Goal: Transaction & Acquisition: Purchase product/service

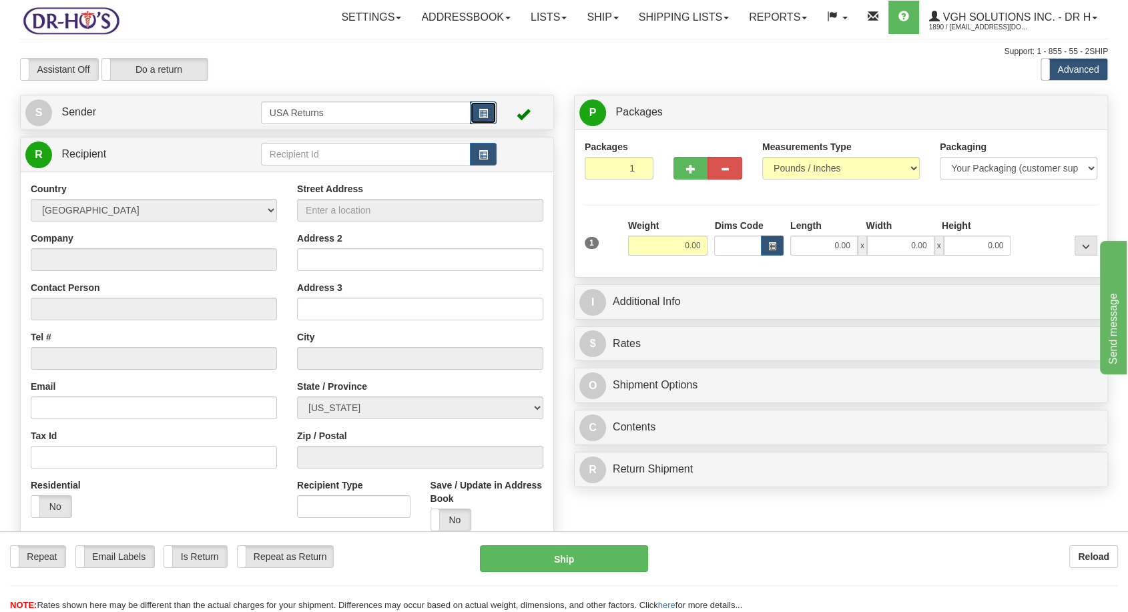
click at [480, 113] on span "button" at bounding box center [482, 113] width 9 height 9
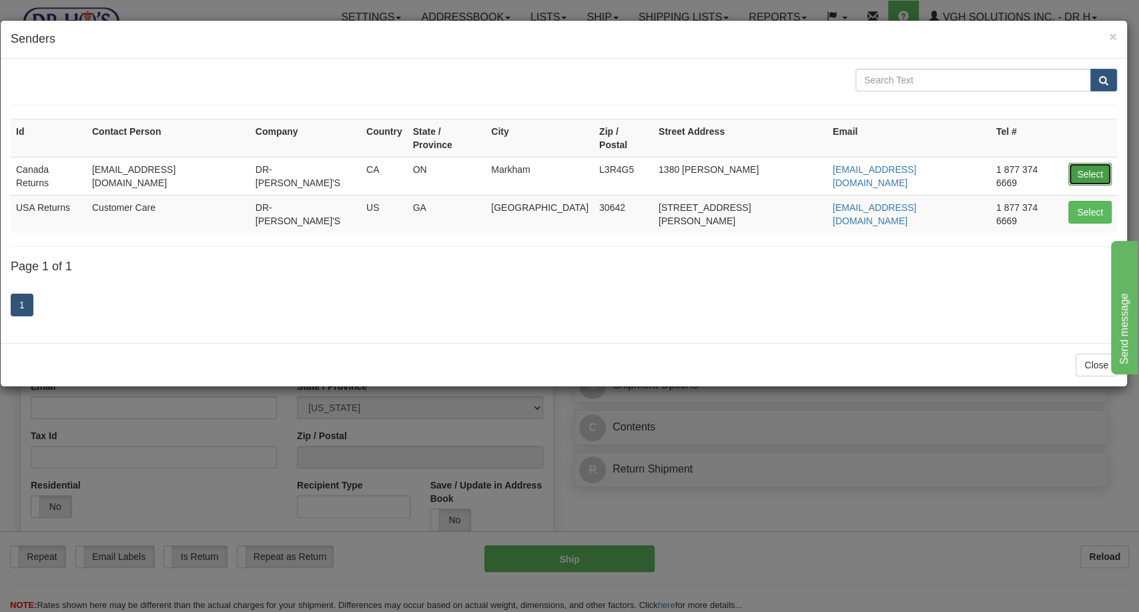
click at [1078, 163] on button "Select" at bounding box center [1089, 174] width 43 height 23
type input "Canada Returns"
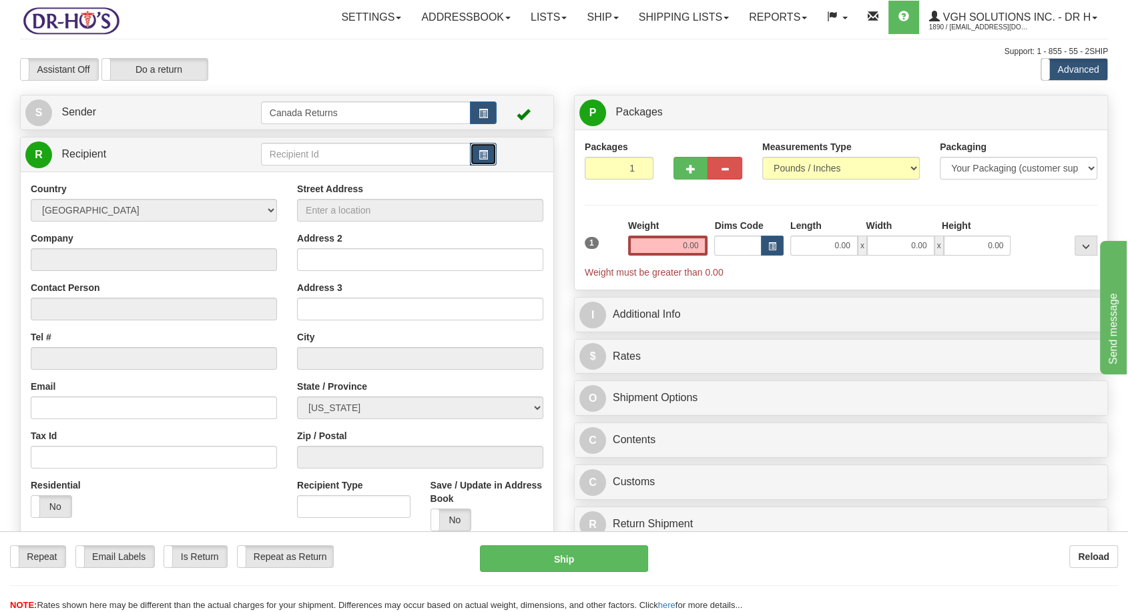
click at [483, 159] on span "button" at bounding box center [482, 155] width 9 height 9
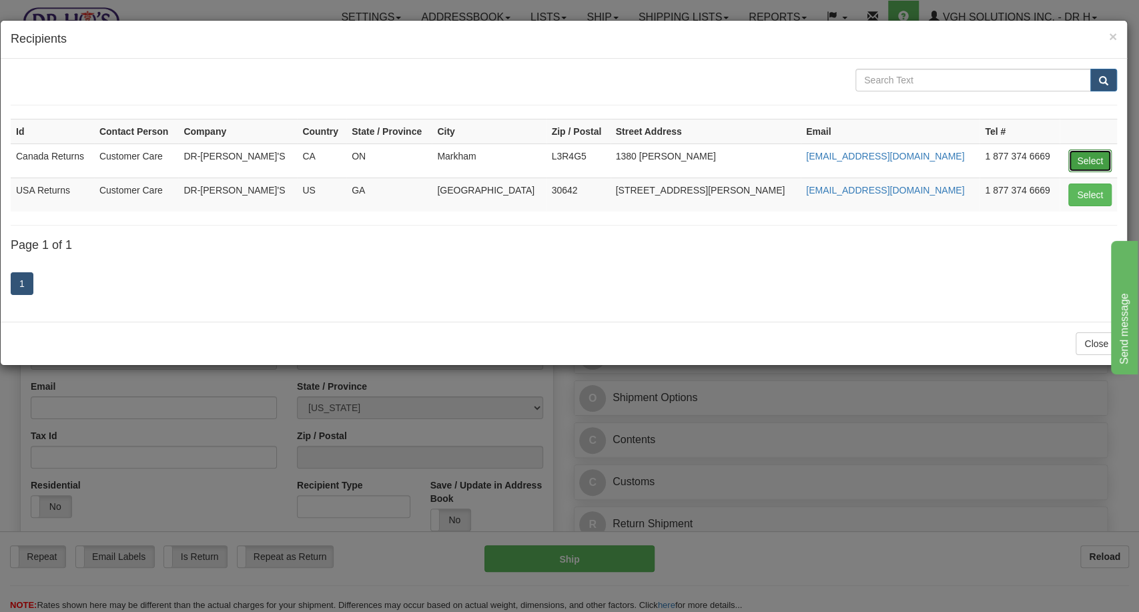
click at [1084, 154] on button "Select" at bounding box center [1089, 160] width 43 height 23
type input "Canada Returns"
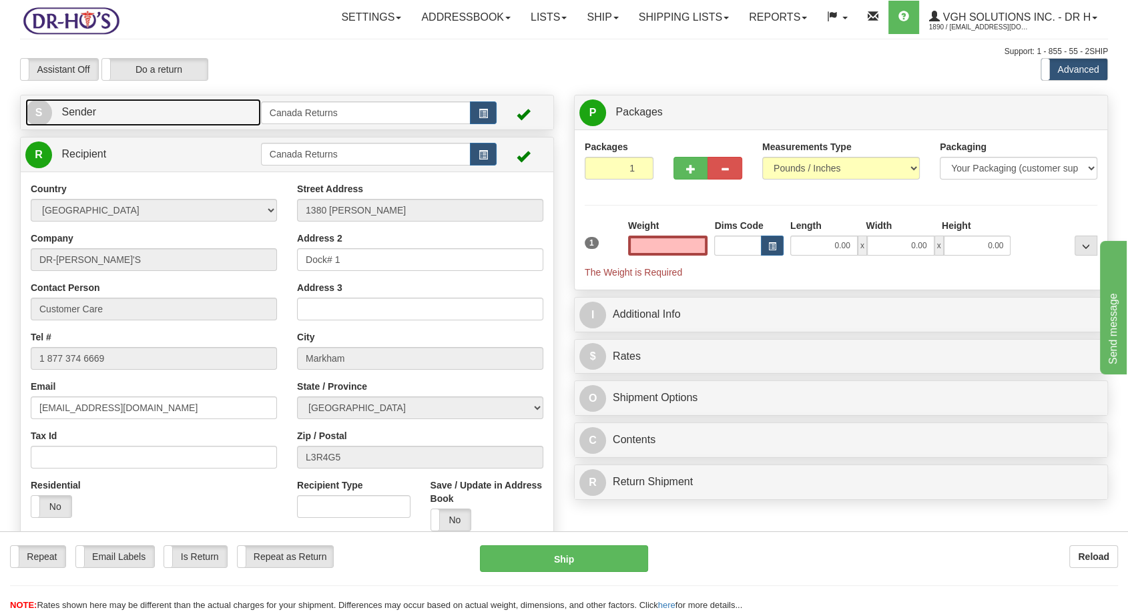
type input "0.00"
click at [47, 106] on span "S" at bounding box center [38, 112] width 27 height 27
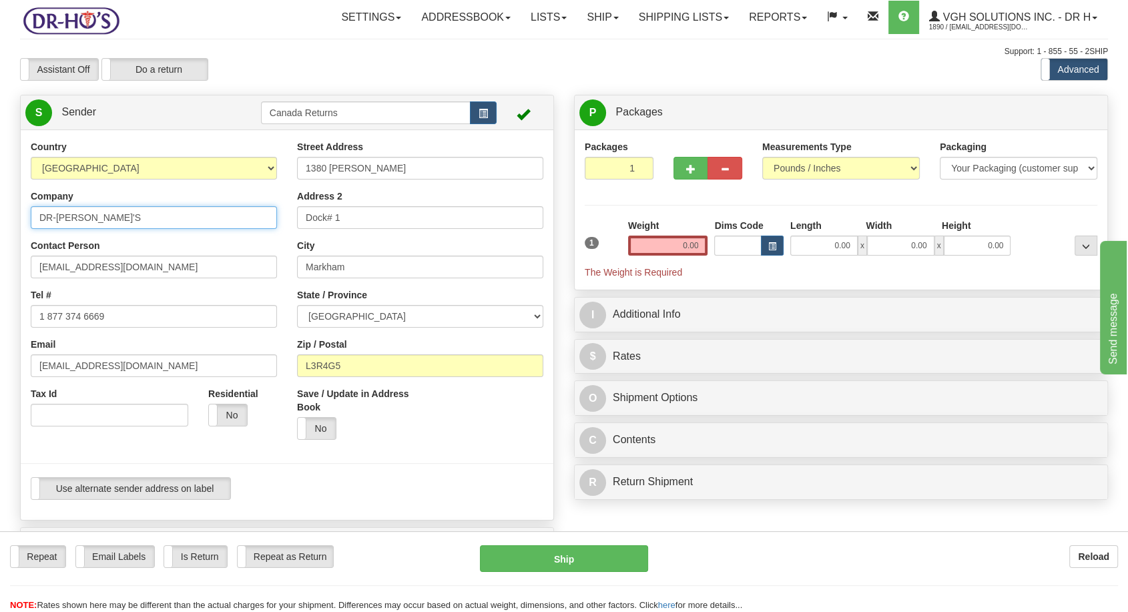
click at [61, 215] on input "DR-[PERSON_NAME]'S" at bounding box center [154, 217] width 246 height 23
paste input "[PERSON_NAME]"
type input "[PERSON_NAME]"
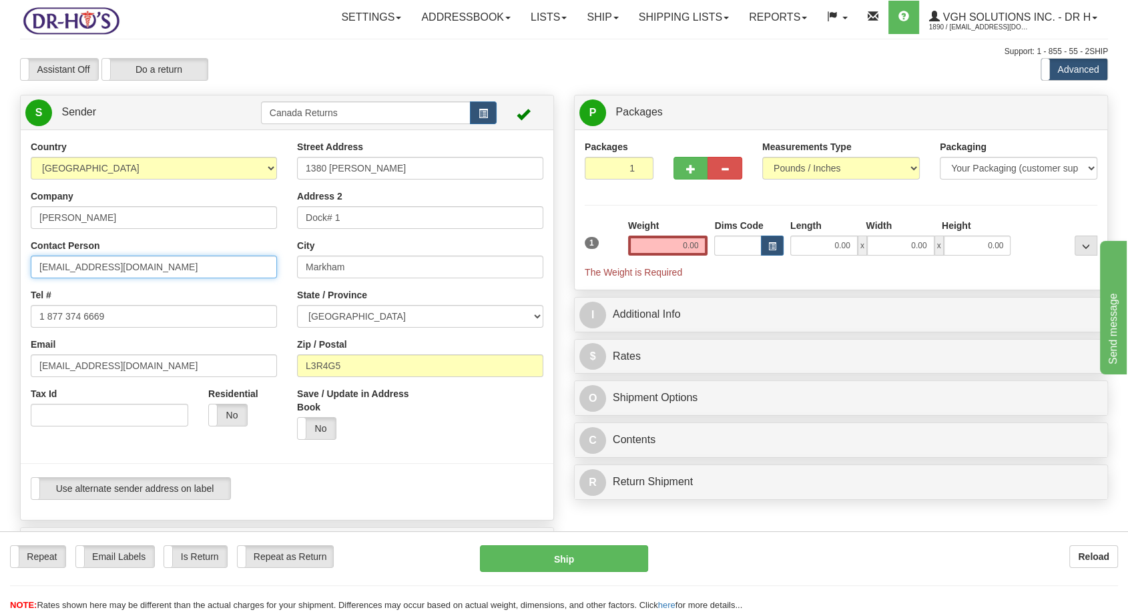
click at [69, 260] on input "[EMAIL_ADDRESS][DOMAIN_NAME]" at bounding box center [154, 267] width 246 height 23
paste input "[PERSON_NAME]"
type input "[PERSON_NAME]"
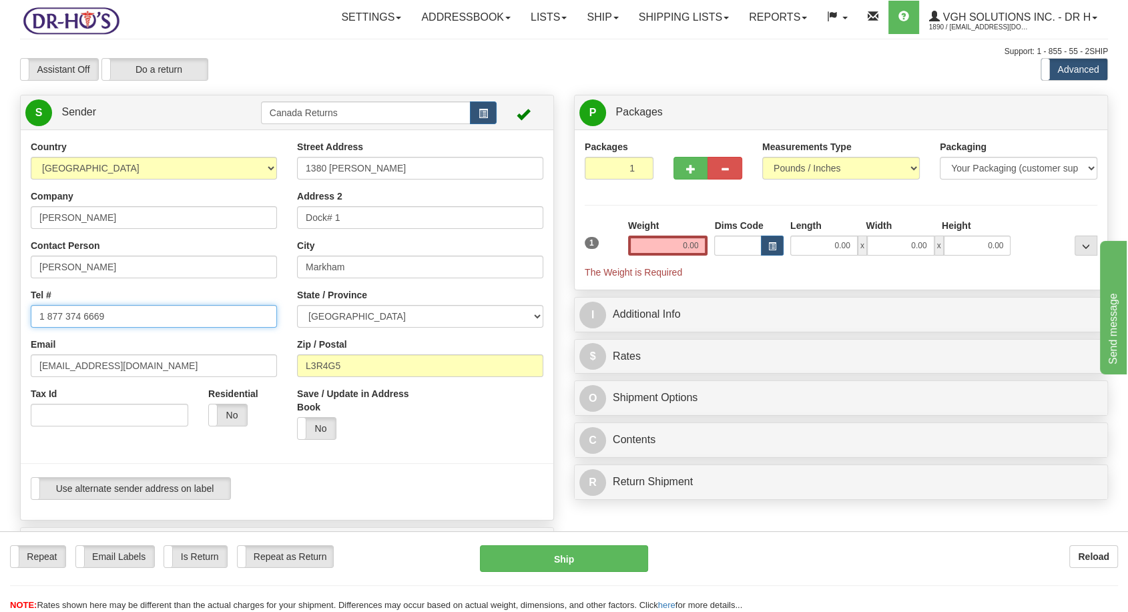
click at [73, 315] on input "1 877 374 6669" at bounding box center [154, 316] width 246 height 23
paste input "6138364731"
type input "6138364731"
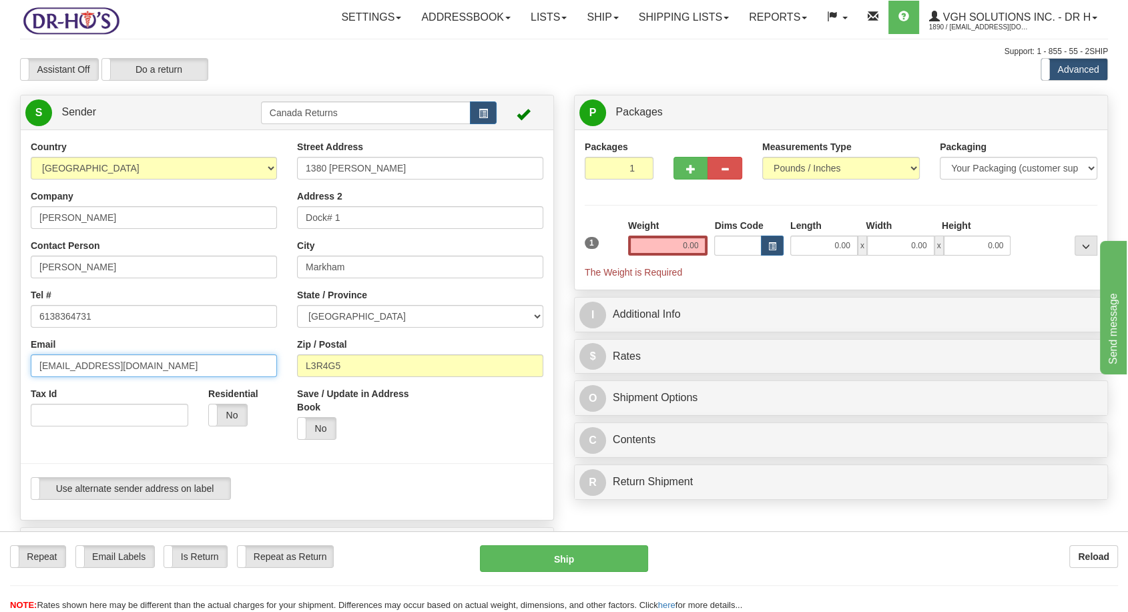
click at [107, 370] on input "[EMAIL_ADDRESS][DOMAIN_NAME]" at bounding box center [154, 365] width 246 height 23
paste input "rob.[PERSON_NAME]@[PERSON_NAME]"
type input "[EMAIL_ADDRESS][PERSON_NAME][PERSON_NAME][DOMAIN_NAME]"
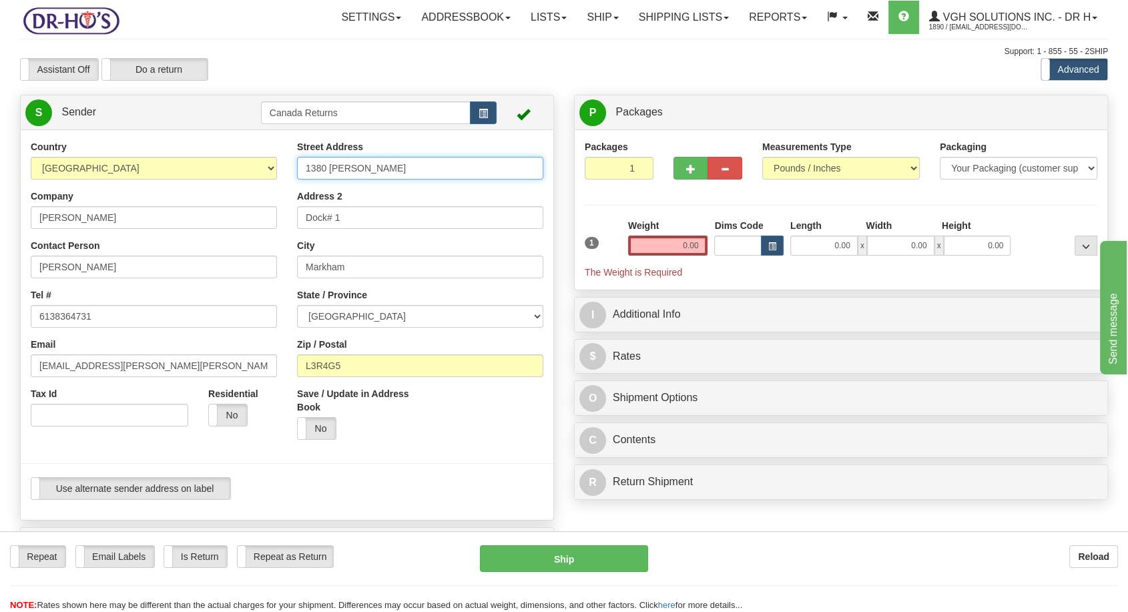
click at [367, 169] on input "1380 [PERSON_NAME]" at bounding box center [420, 168] width 246 height 23
paste input "20 [PERSON_NAME] Cres"
type input "20 [PERSON_NAME] Cres"
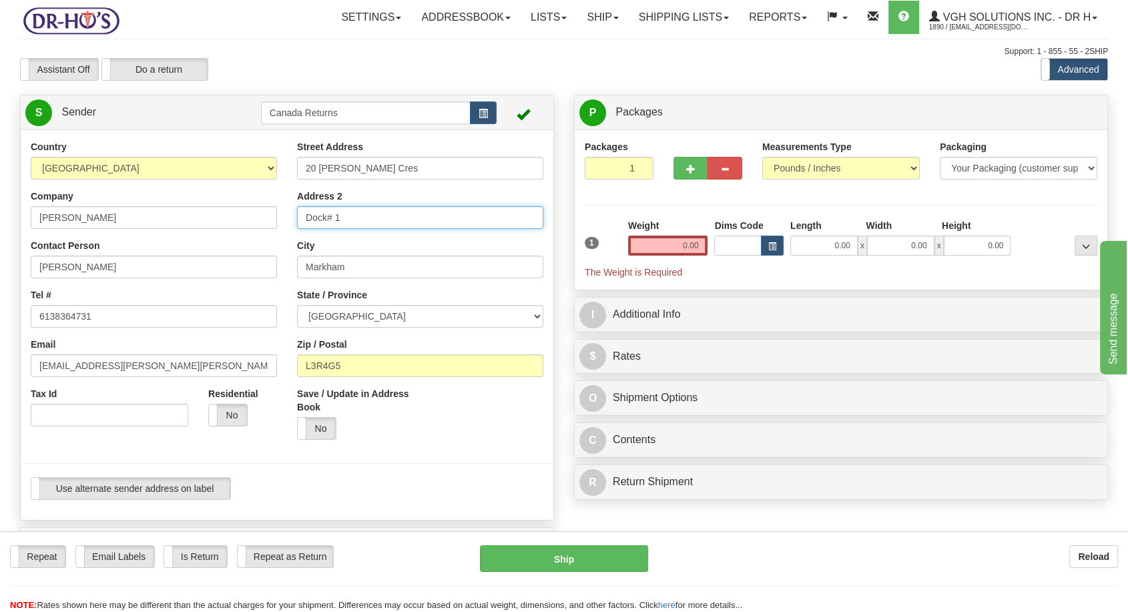
click at [354, 224] on input "Dock# 1" at bounding box center [420, 217] width 246 height 23
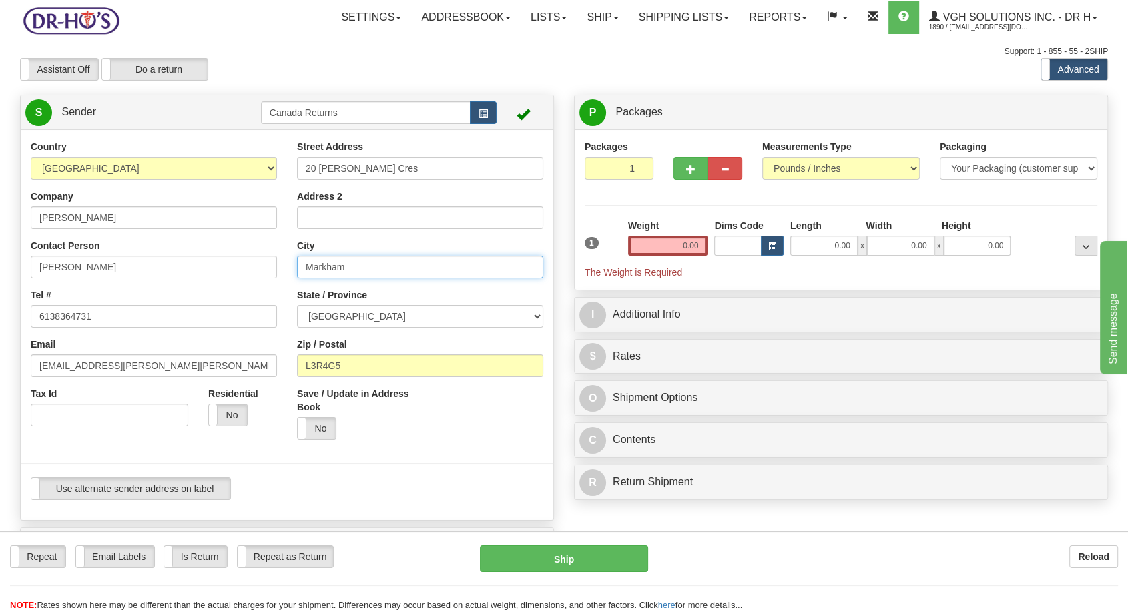
click at [333, 264] on input "Markham" at bounding box center [420, 267] width 246 height 23
paste input "Stittsville"
type input "Stittsville"
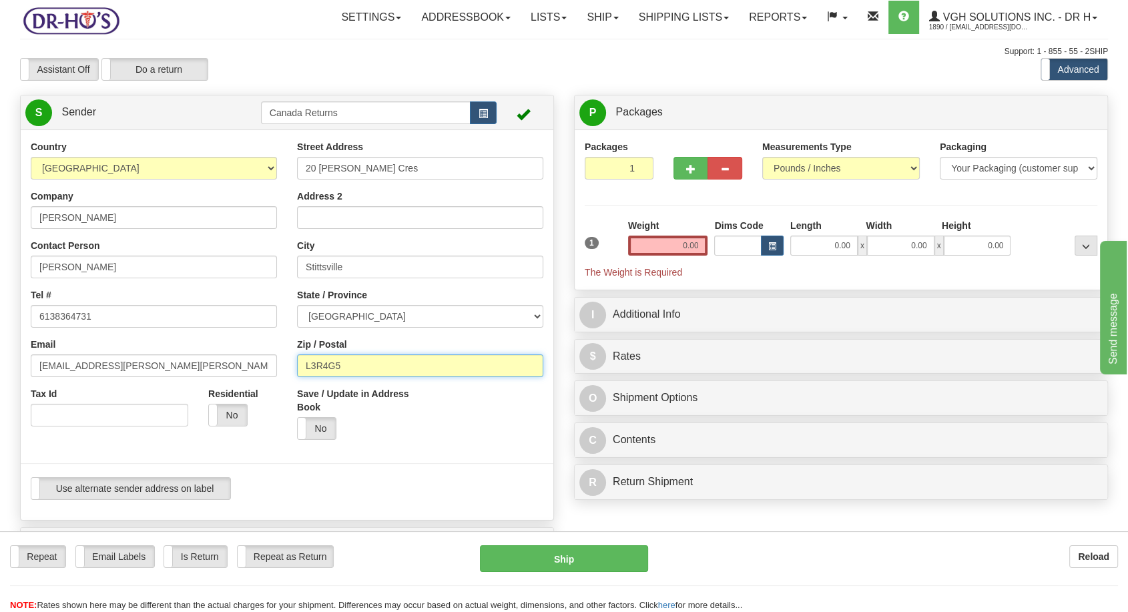
click at [372, 366] on input "L3R4G5" at bounding box center [420, 365] width 246 height 23
paste input "K2S2A7"
type input "K2S2A7"
click at [683, 252] on input "0.00" at bounding box center [668, 246] width 80 height 20
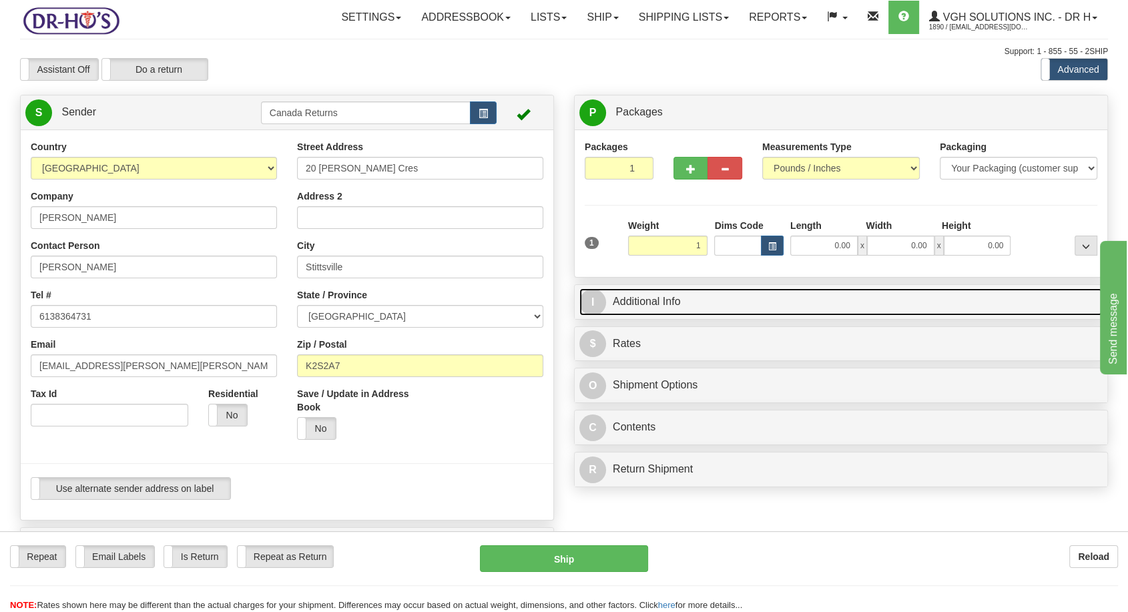
type input "1.00"
click at [649, 308] on link "I Additional Info" at bounding box center [840, 301] width 523 height 27
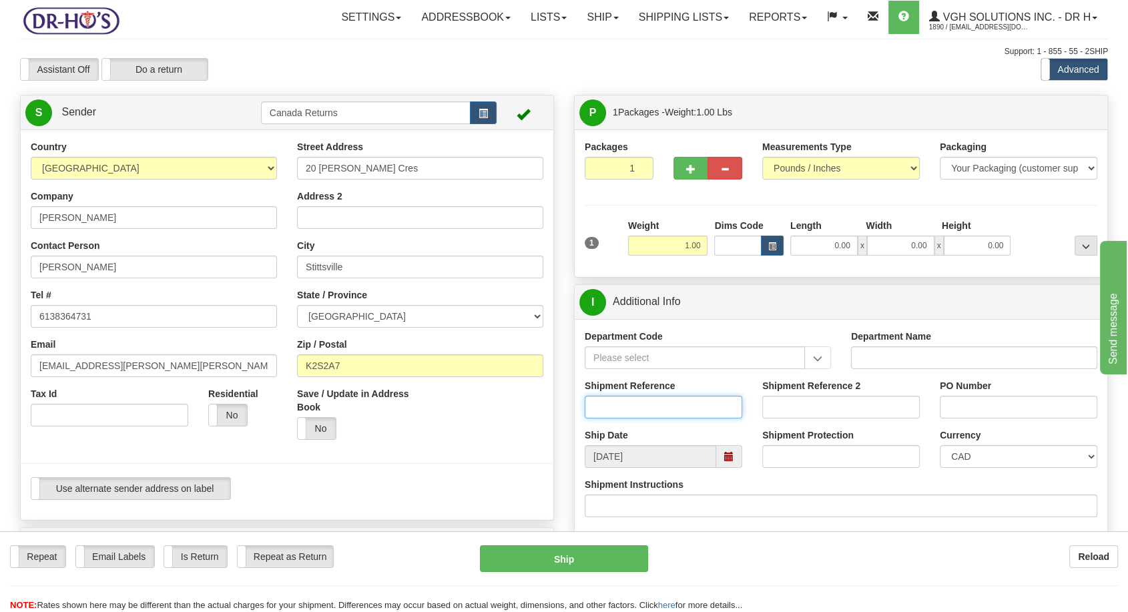
click at [624, 407] on input "Shipment Reference" at bounding box center [663, 407] width 157 height 23
paste input "1189127"
click at [721, 453] on span at bounding box center [729, 456] width 26 height 23
type input "1189127"
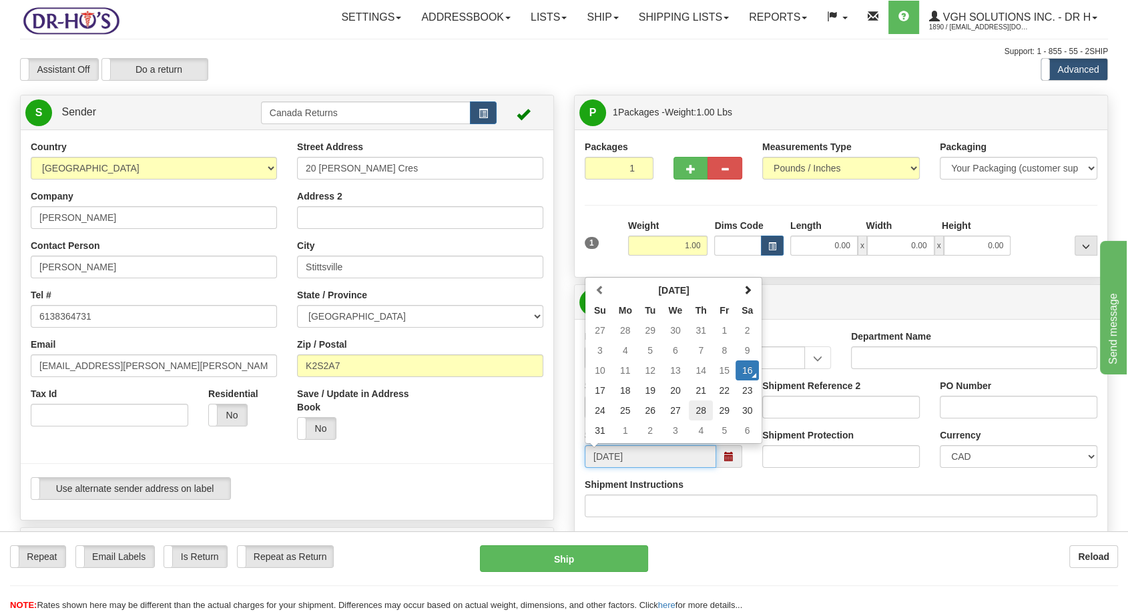
click at [695, 405] on td "28" at bounding box center [701, 410] width 24 height 20
type input "[DATE]"
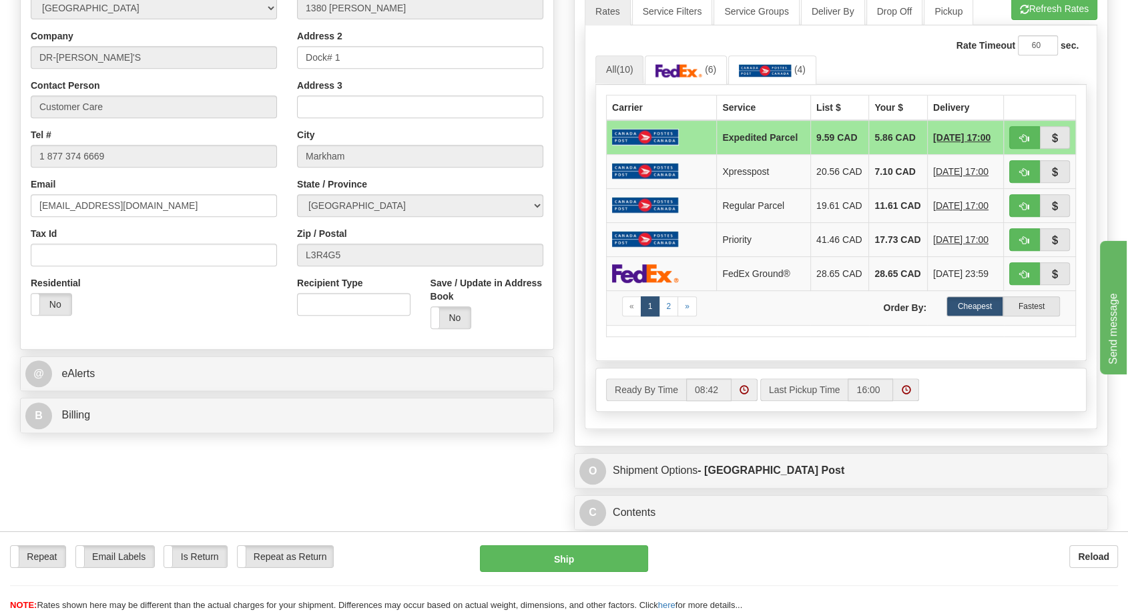
scroll to position [667, 0]
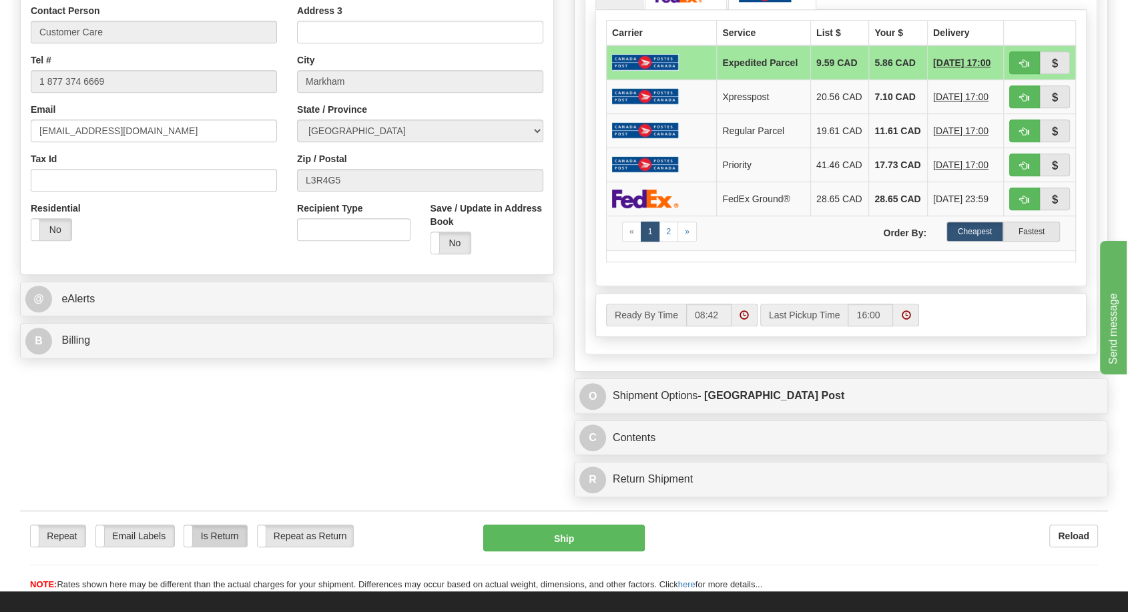
click at [219, 541] on label "Is Return" at bounding box center [215, 535] width 62 height 21
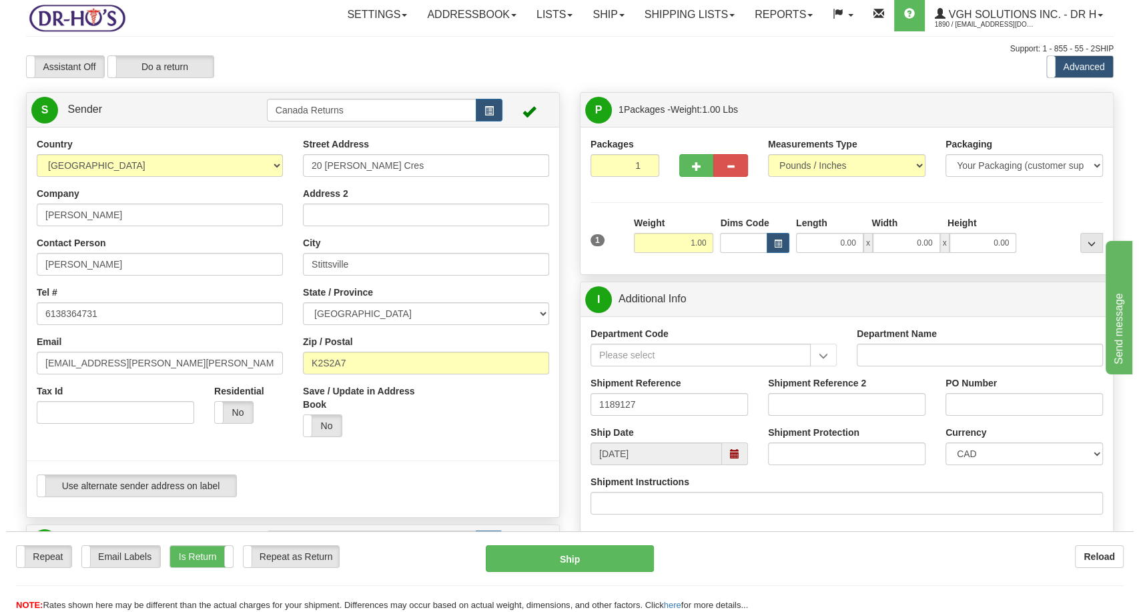
scroll to position [0, 0]
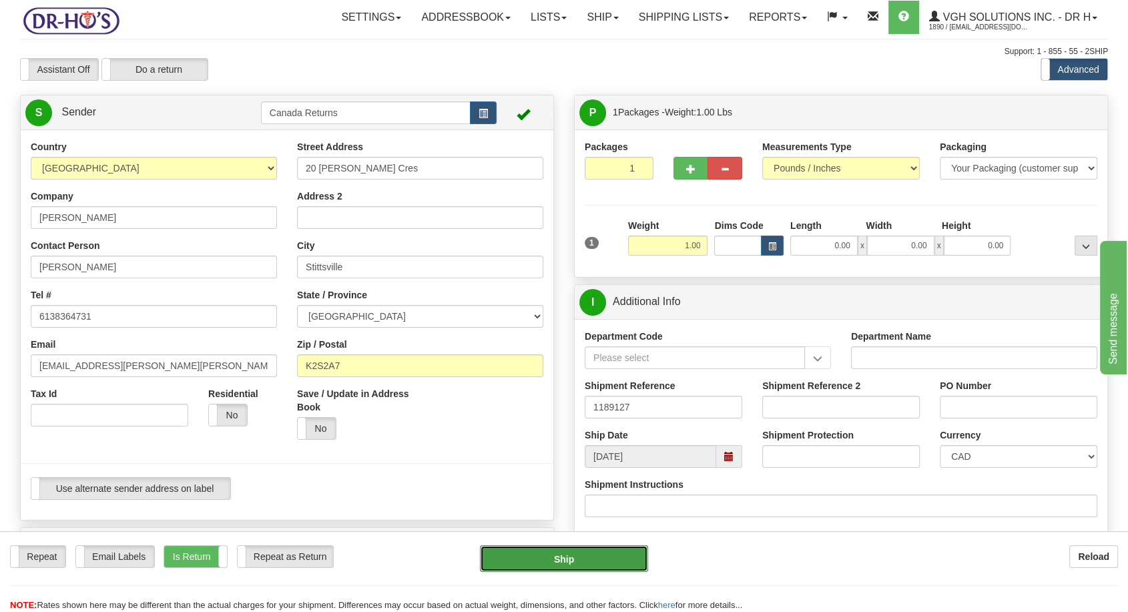
click at [562, 558] on button "Ship" at bounding box center [564, 558] width 168 height 27
type input "DOM.EP"
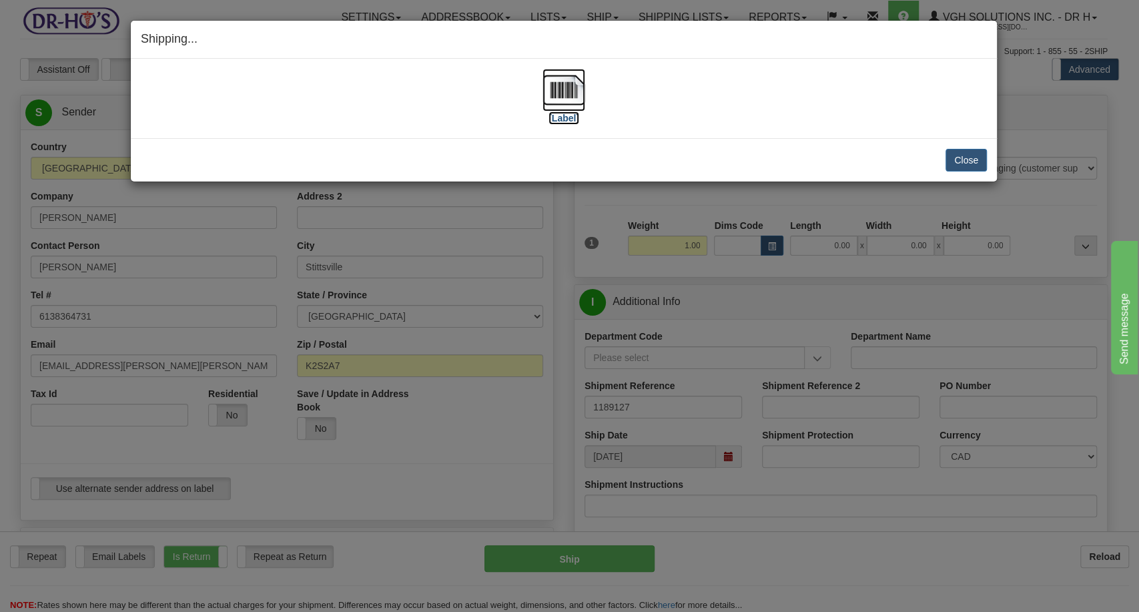
click at [565, 114] on label "[Label]" at bounding box center [564, 117] width 31 height 13
click at [1062, 117] on div "Shipping... Your SHIPMENT will EXPIRE in [Label] IMPORTANT NOTICE Embassy / Con…" at bounding box center [569, 306] width 1139 height 612
